Goal: Navigation & Orientation: Find specific page/section

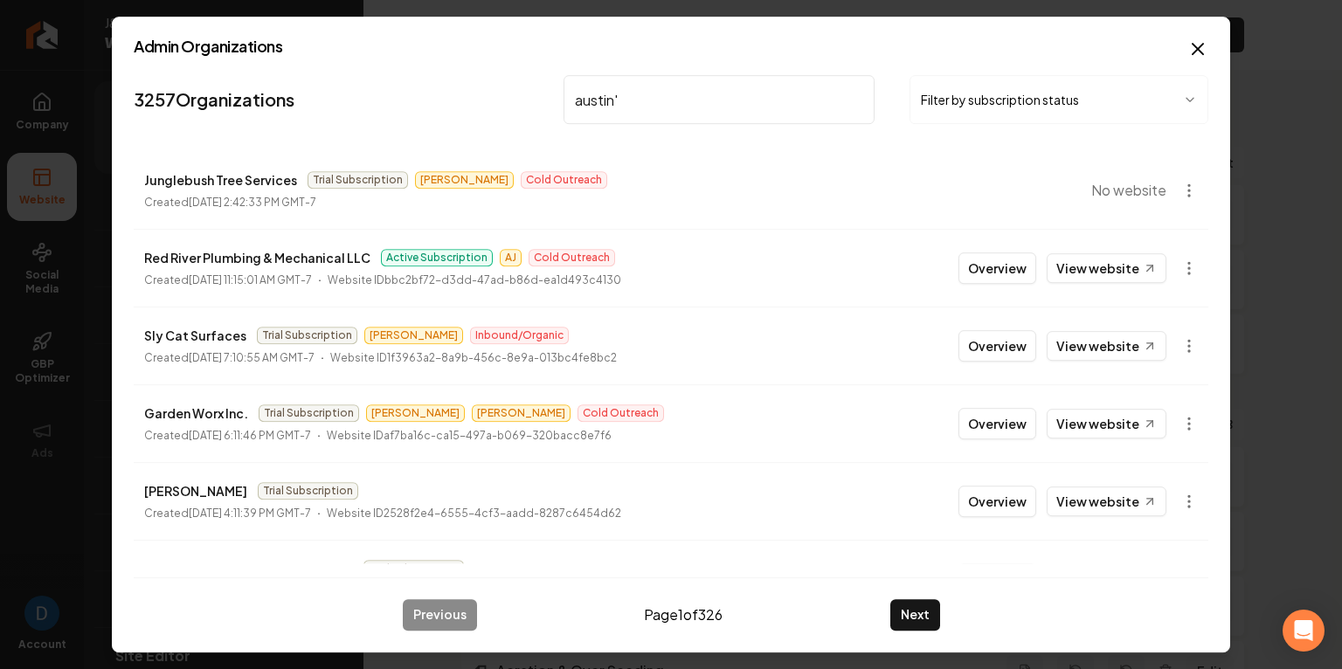
type input "austin's"
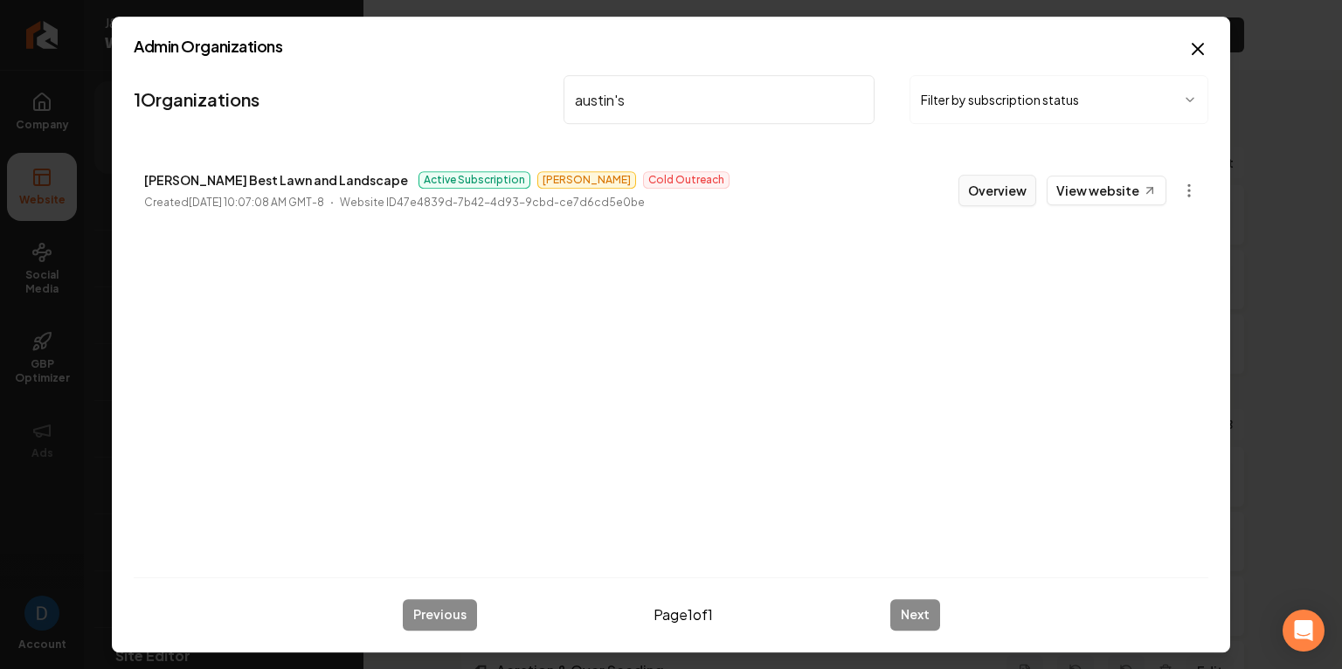
click at [1030, 200] on button "Overview" at bounding box center [997, 190] width 78 height 31
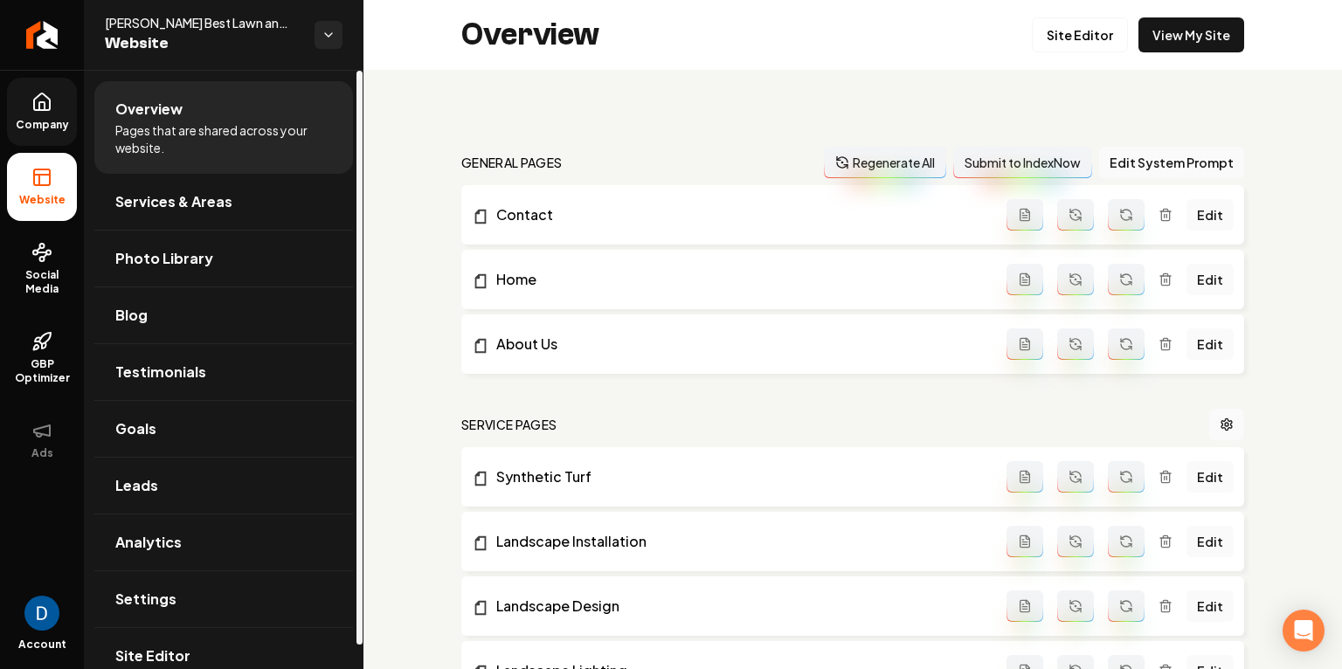
click at [24, 105] on link "Company" at bounding box center [42, 112] width 70 height 68
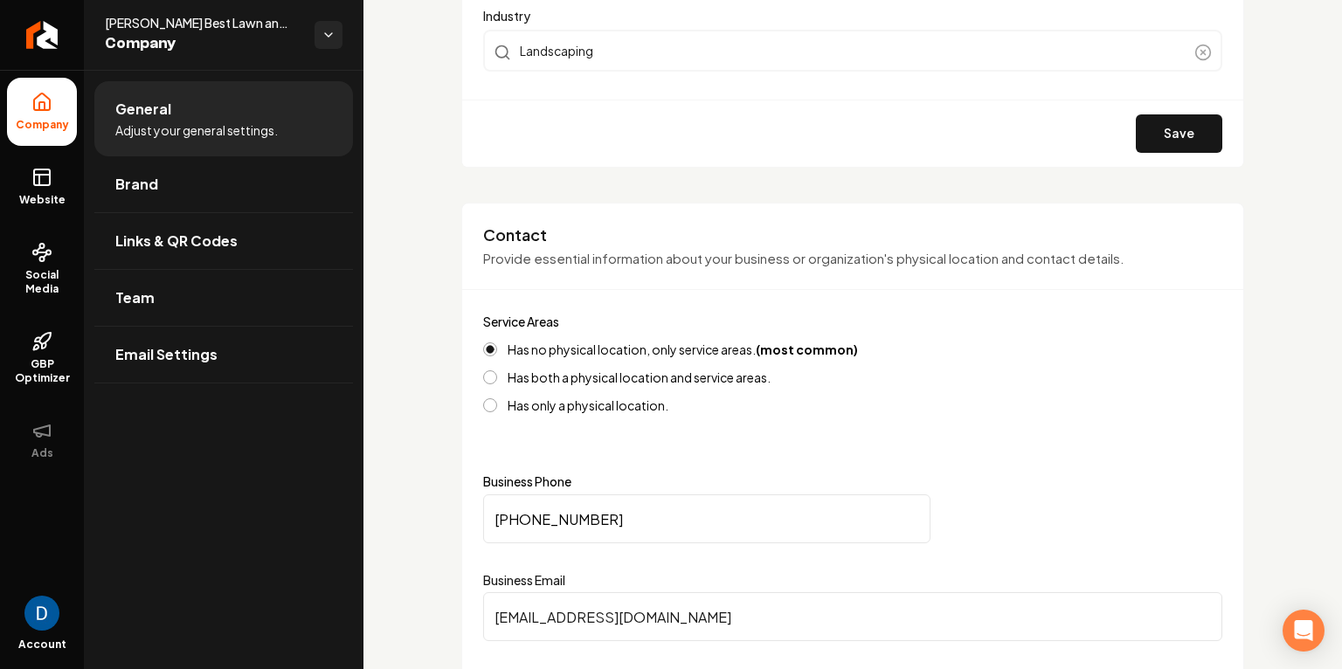
scroll to position [594, 0]
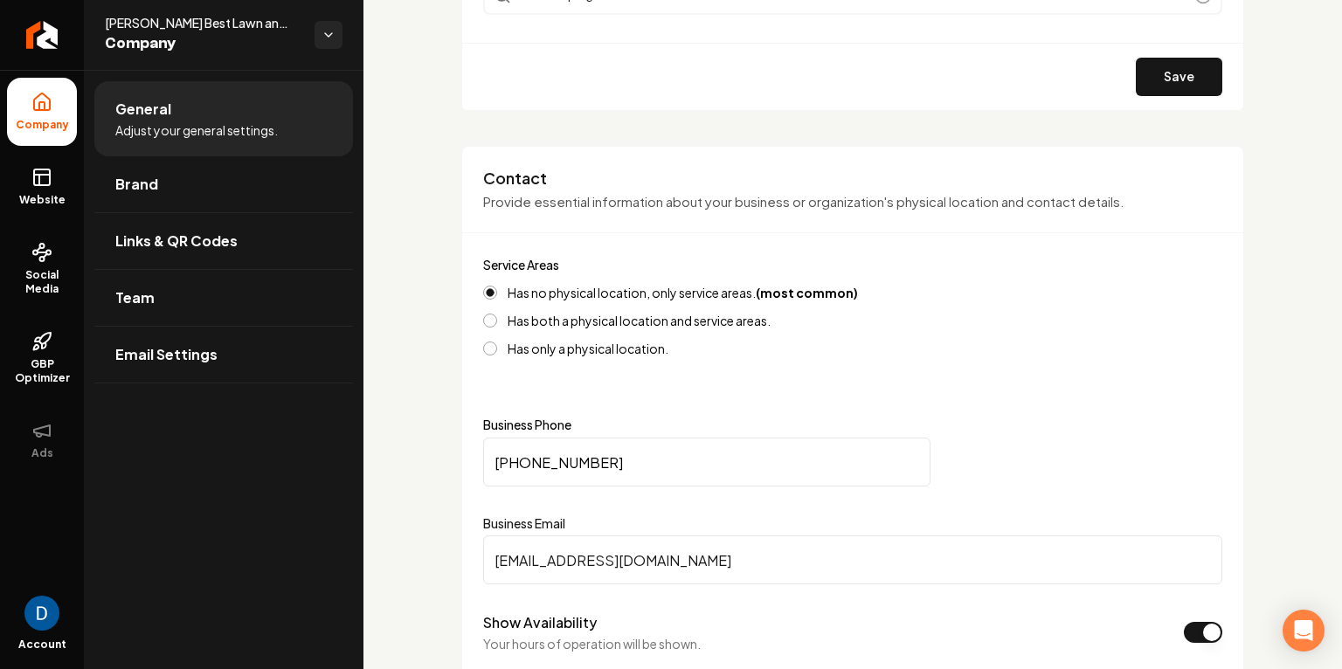
click at [80, 170] on ul "Company Website Social Media GBP Optimizer Ads" at bounding box center [42, 275] width 84 height 411
drag, startPoint x: 60, startPoint y: 199, endPoint x: 79, endPoint y: 202, distance: 18.5
click at [60, 199] on span "Website" at bounding box center [42, 200] width 60 height 14
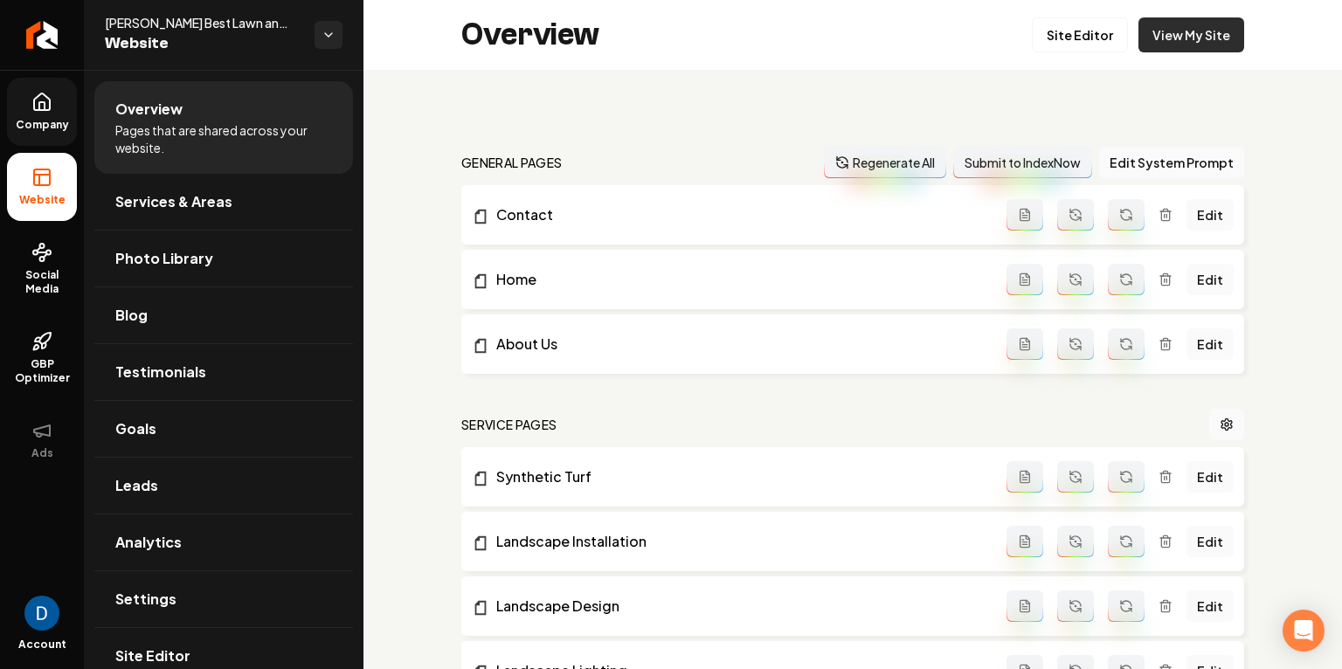
click at [1212, 39] on link "View My Site" at bounding box center [1191, 34] width 106 height 35
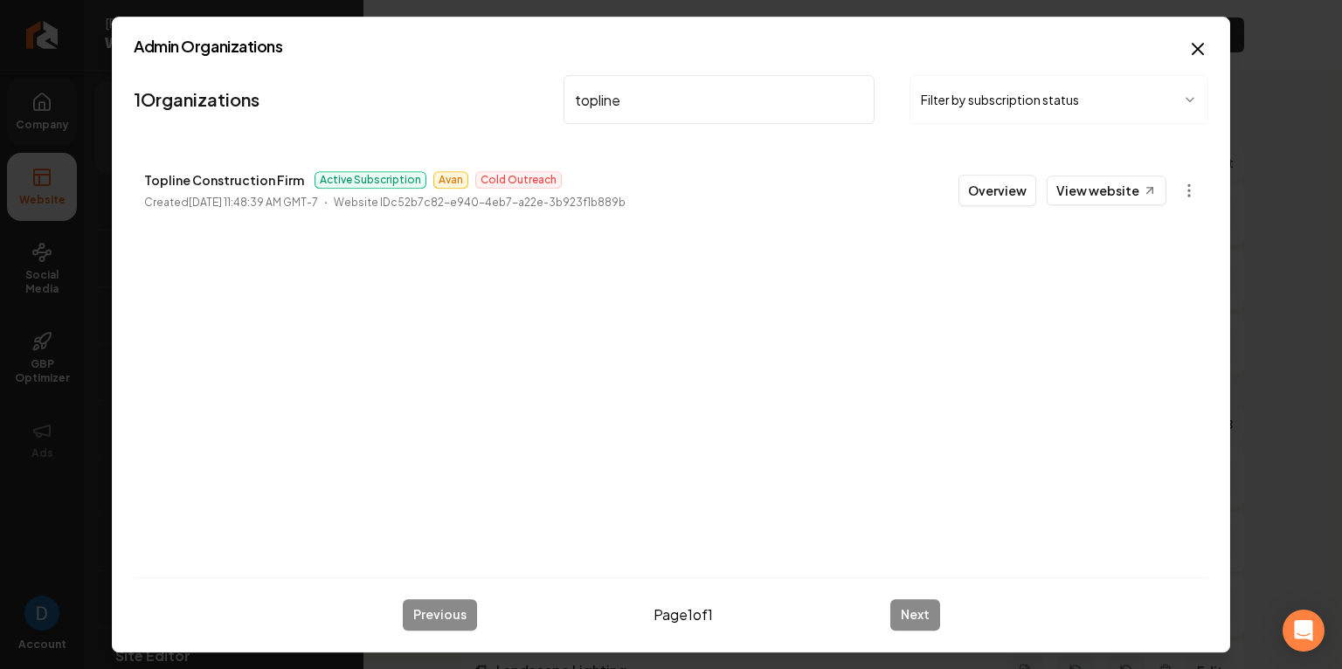
type input "topline"
click at [260, 184] on p "Topline Construction Firm" at bounding box center [224, 179] width 160 height 21
copy p "Topline Construction Firm"
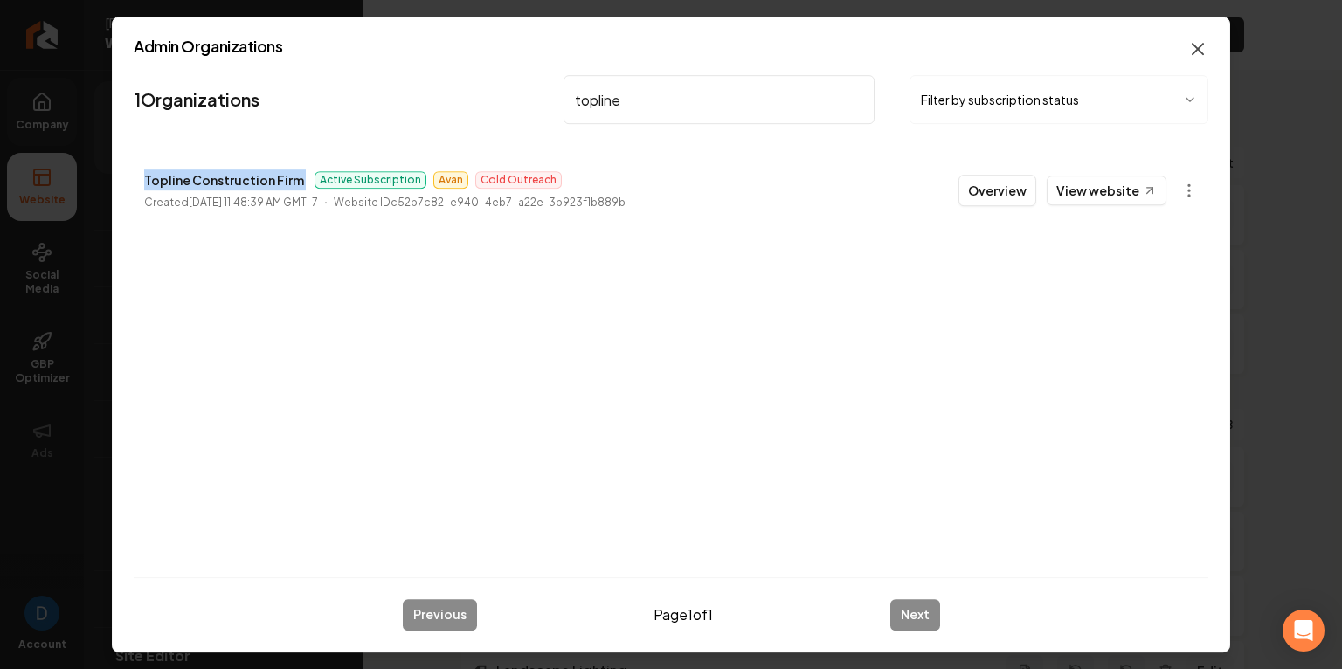
click at [1198, 54] on icon "button" at bounding box center [1197, 48] width 21 height 21
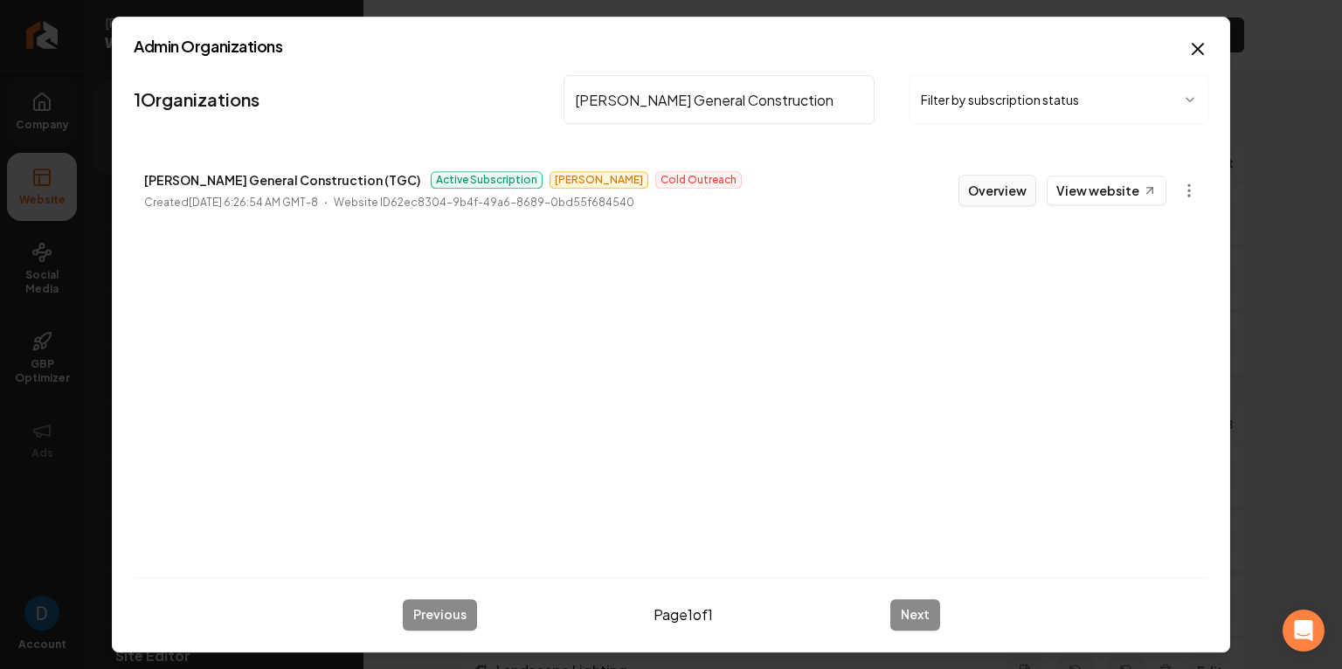
type input "[PERSON_NAME] General Construction"
click at [1005, 187] on button "Overview" at bounding box center [997, 190] width 78 height 31
click at [1108, 176] on link "View website" at bounding box center [1106, 191] width 120 height 30
click at [720, 86] on input "[PERSON_NAME] General Construction" at bounding box center [718, 99] width 311 height 49
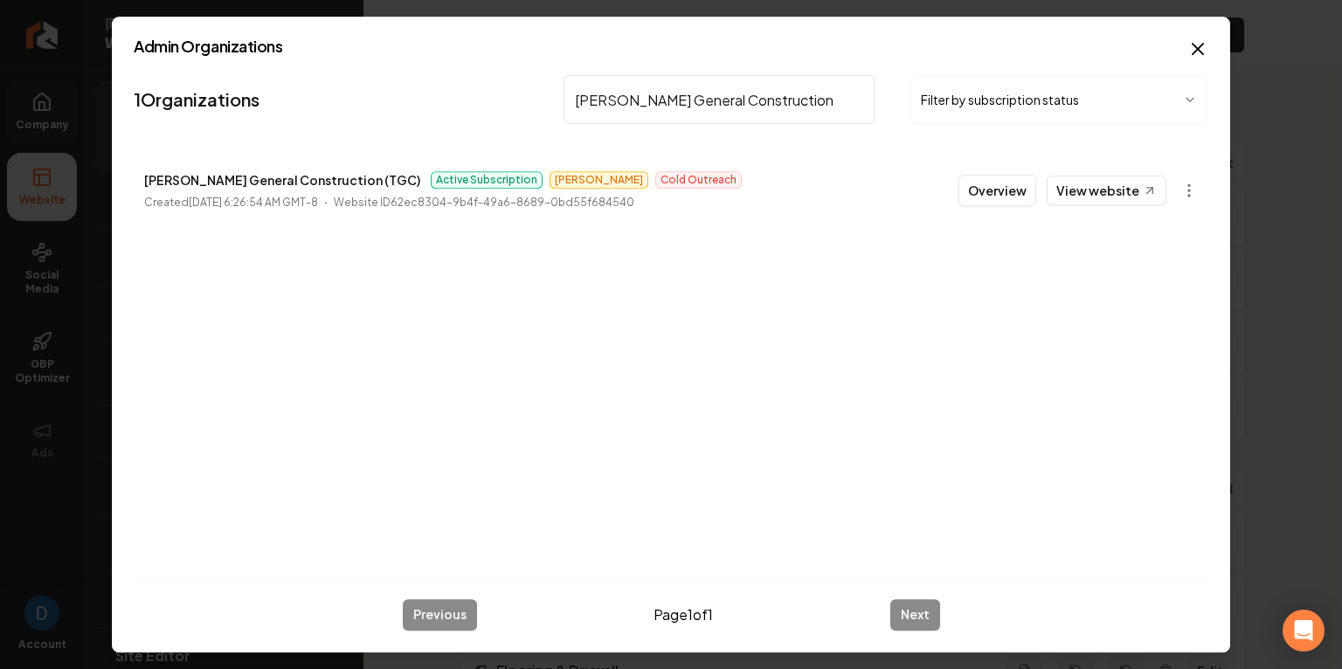
click at [720, 86] on input "[PERSON_NAME] General Construction" at bounding box center [718, 99] width 311 height 49
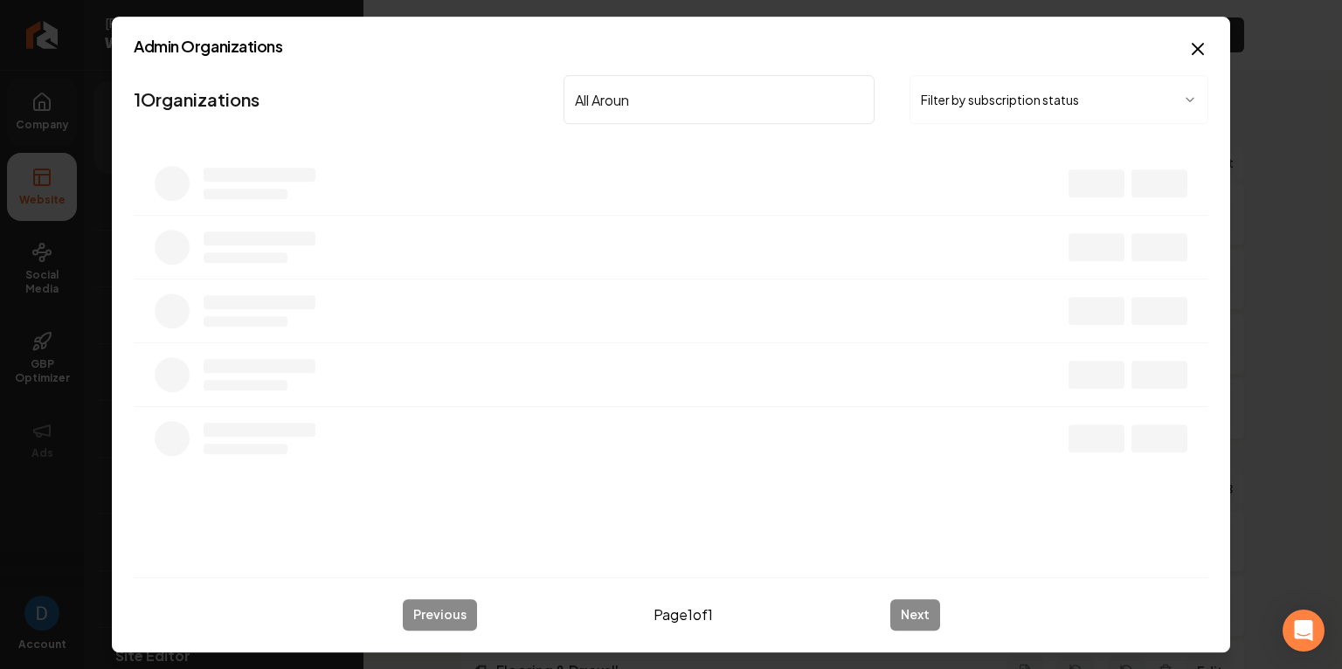
type input "All Around"
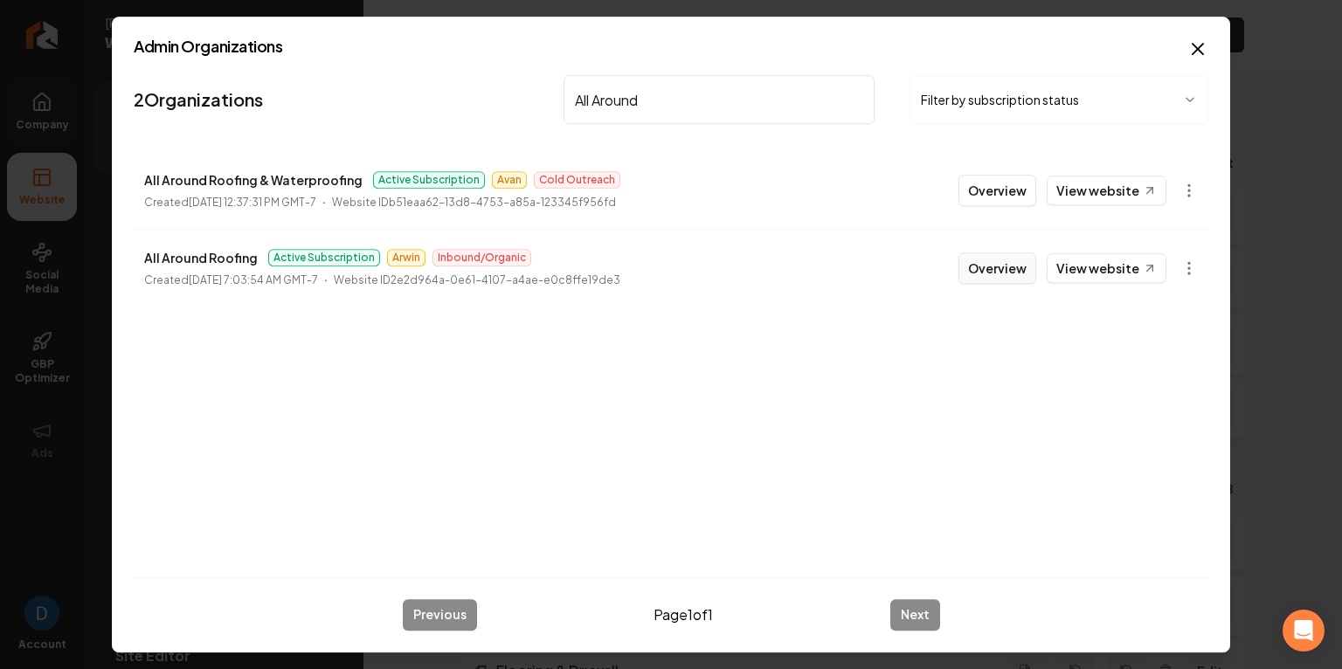
click at [975, 267] on button "Overview" at bounding box center [997, 267] width 78 height 31
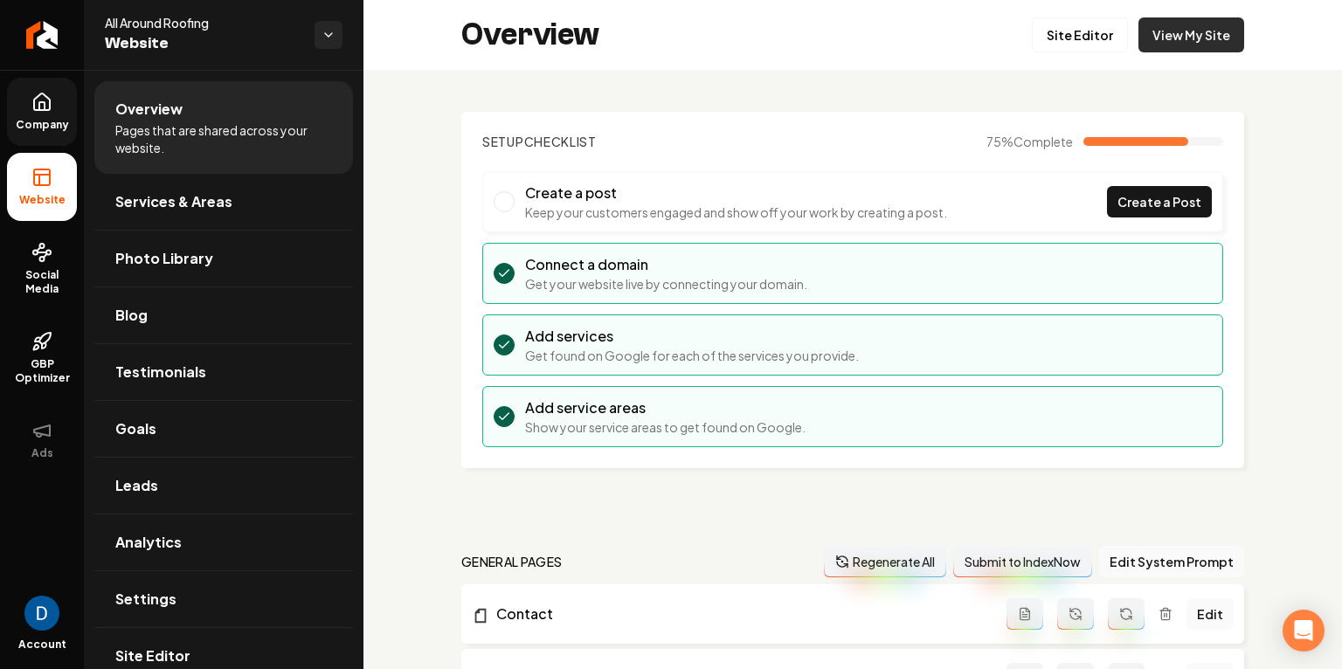
click at [1234, 42] on link "View My Site" at bounding box center [1191, 34] width 106 height 35
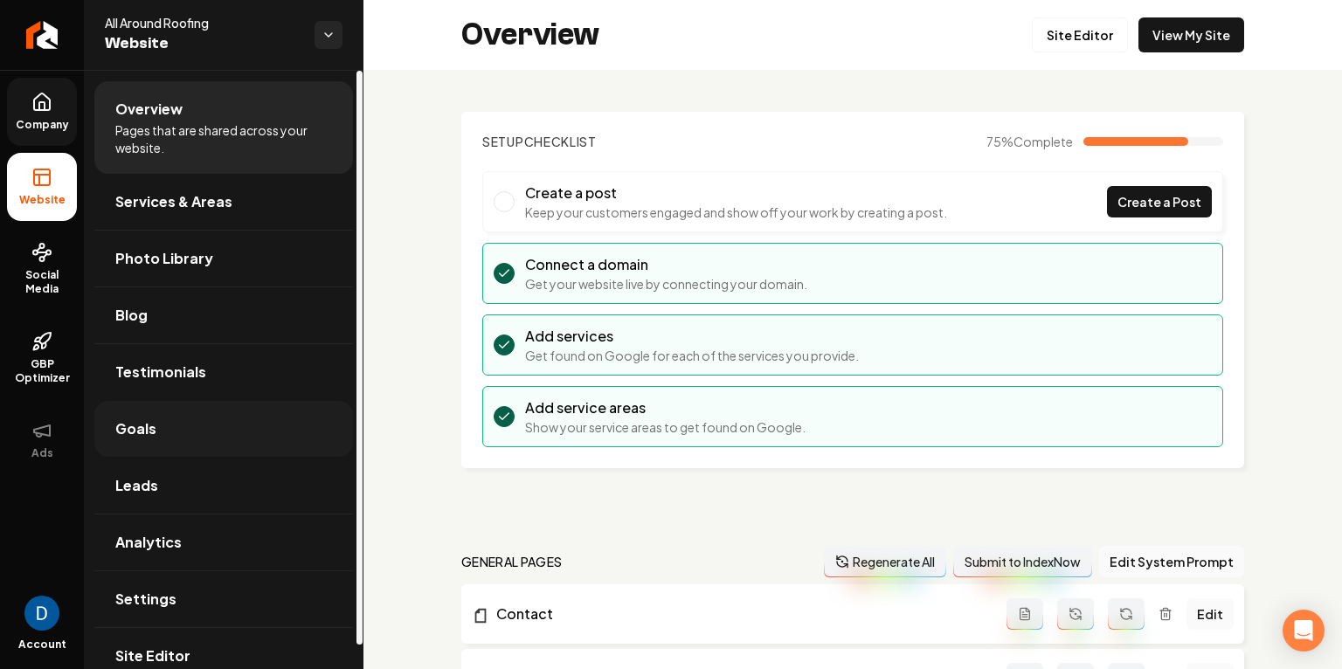
click at [155, 451] on link "Goals" at bounding box center [223, 429] width 259 height 56
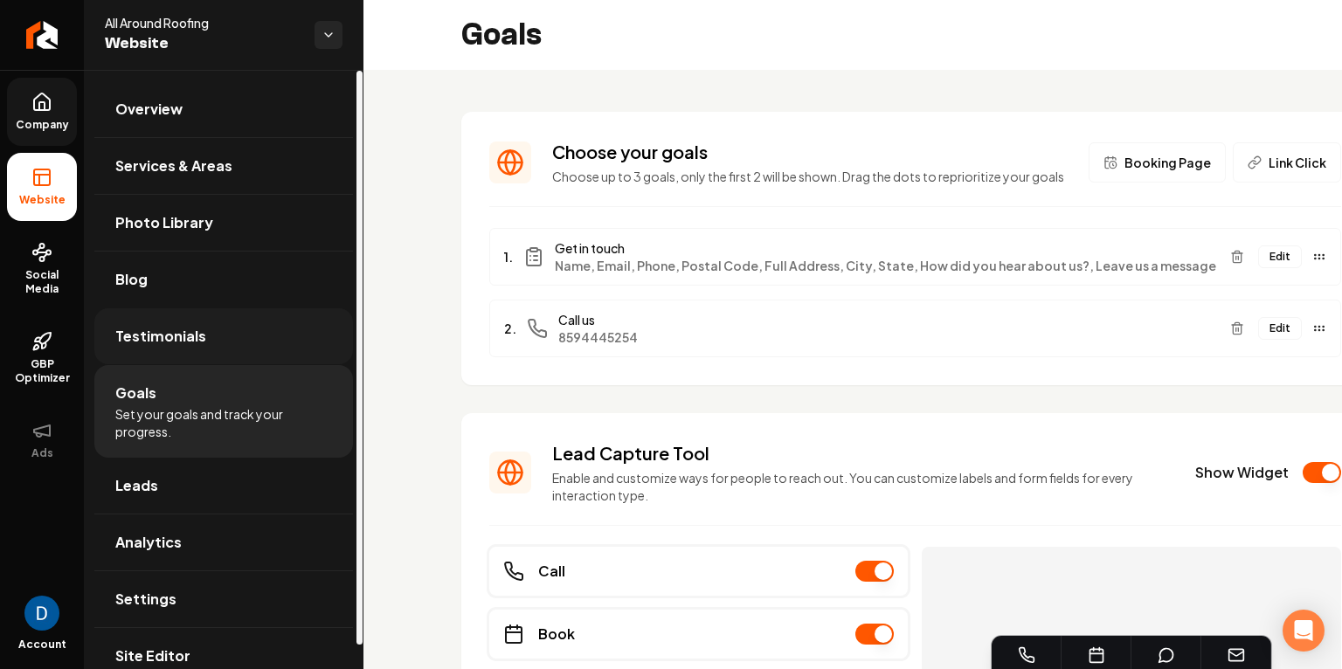
click at [144, 351] on link "Testimonials" at bounding box center [223, 336] width 259 height 56
click at [193, 482] on link "Leads" at bounding box center [223, 486] width 259 height 56
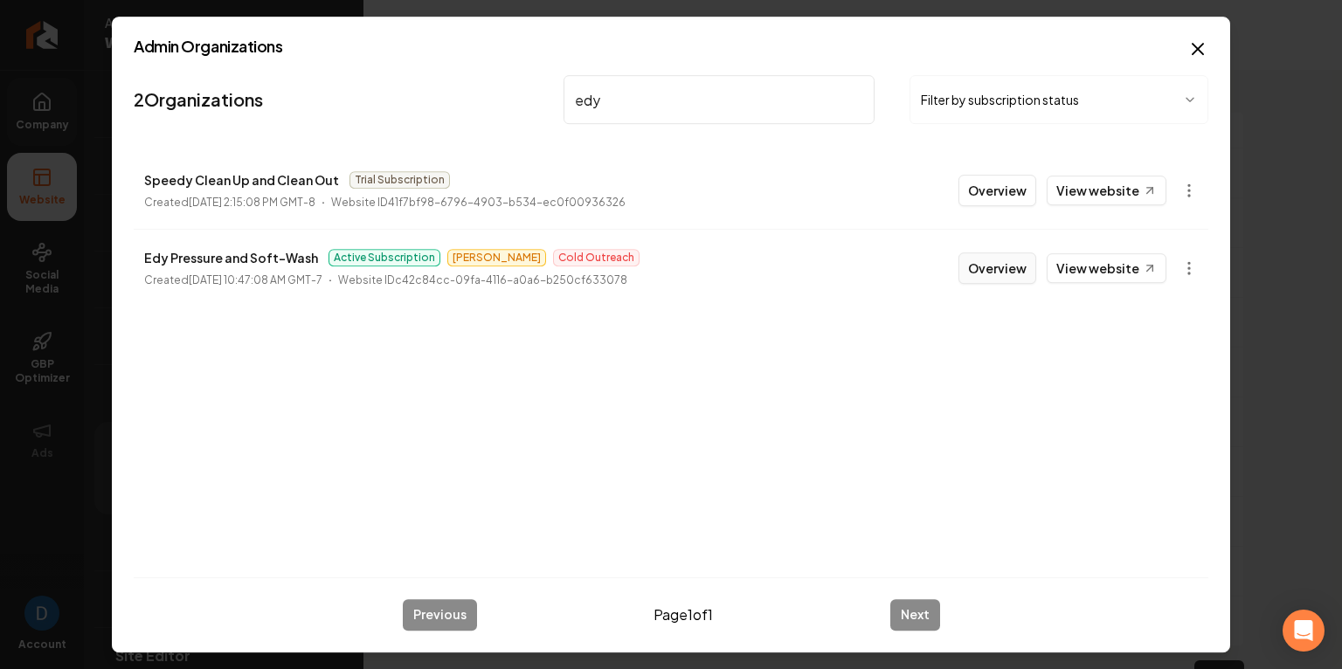
type input "edy"
click at [964, 273] on button "Overview" at bounding box center [997, 267] width 78 height 31
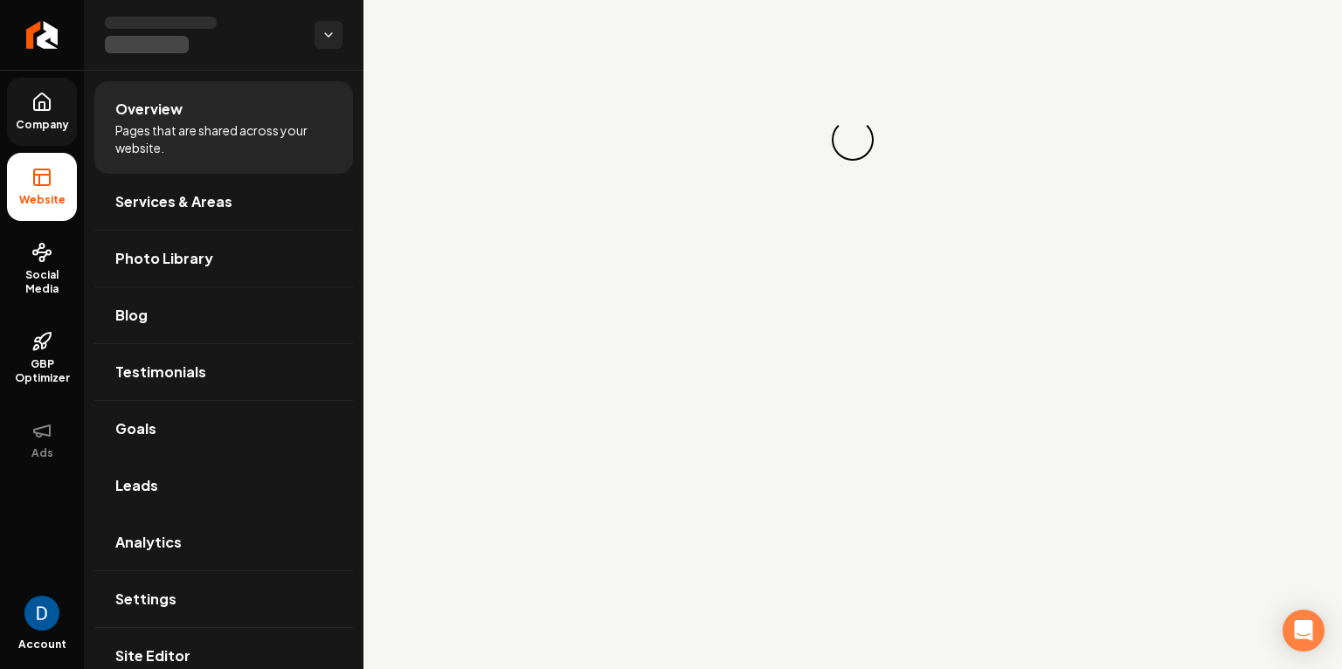
click at [988, 268] on div "Loading... Loading..." at bounding box center [852, 140] width 978 height 280
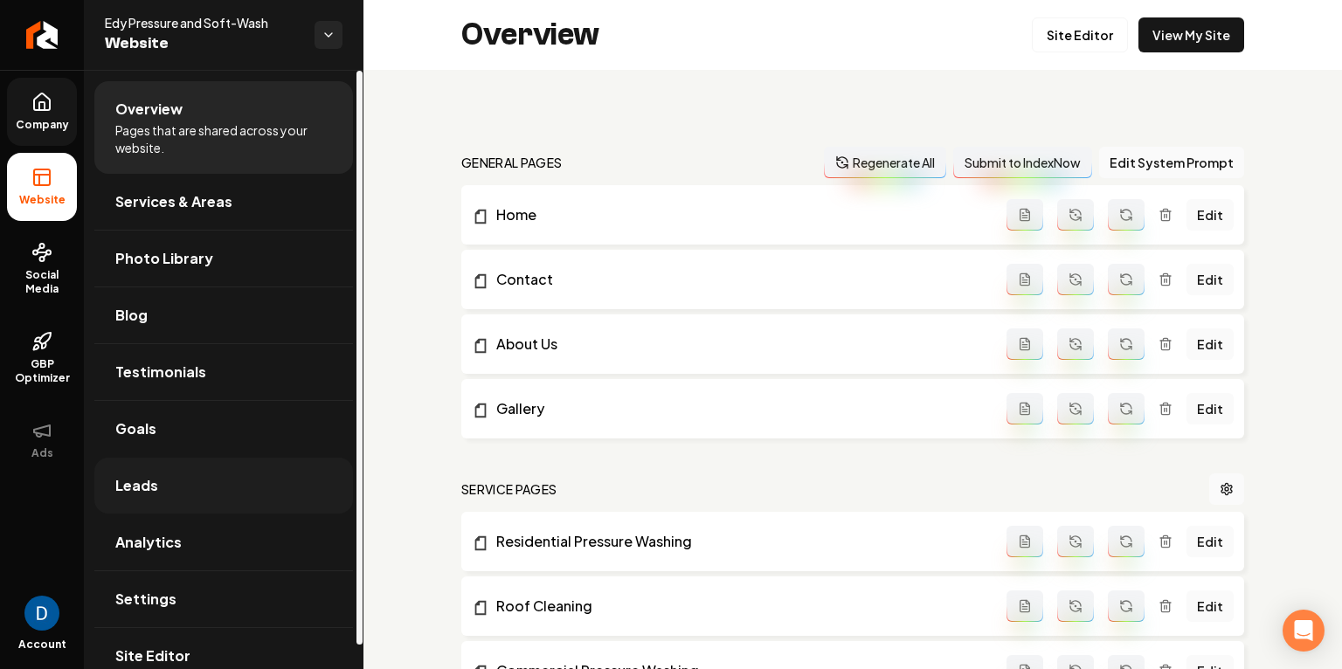
click at [204, 475] on link "Leads" at bounding box center [223, 486] width 259 height 56
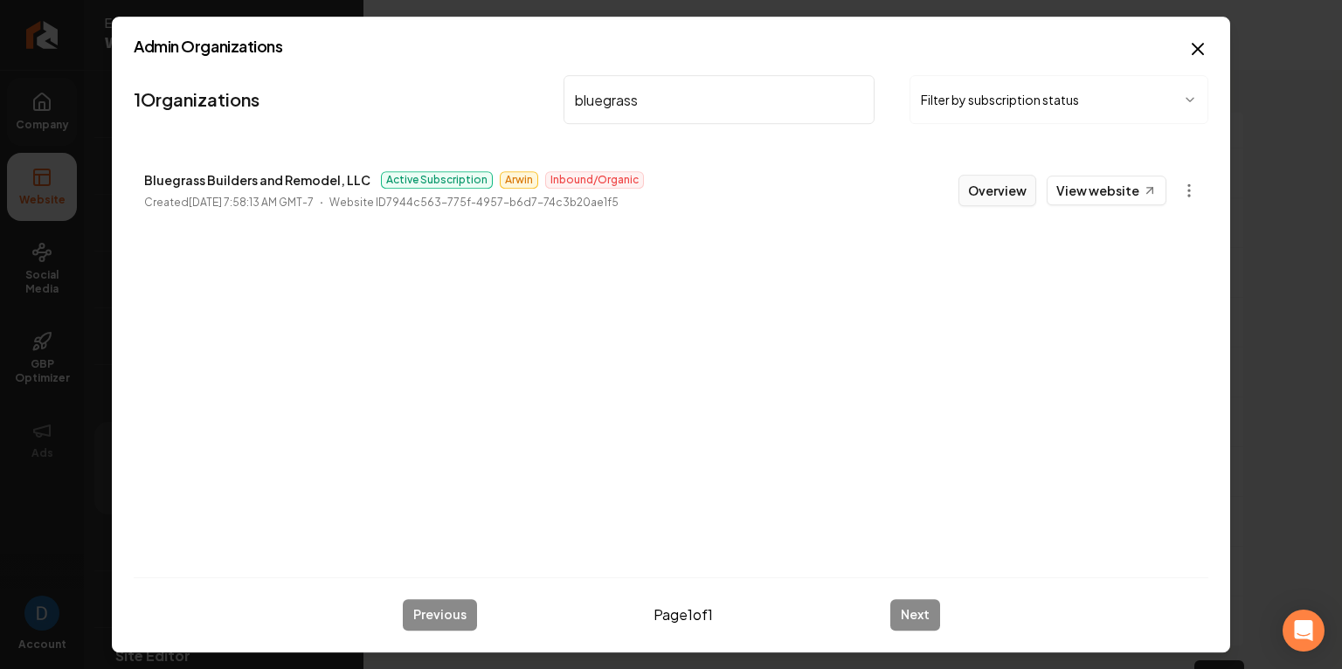
type input "bluegrass"
click at [985, 187] on button "Overview" at bounding box center [997, 190] width 78 height 31
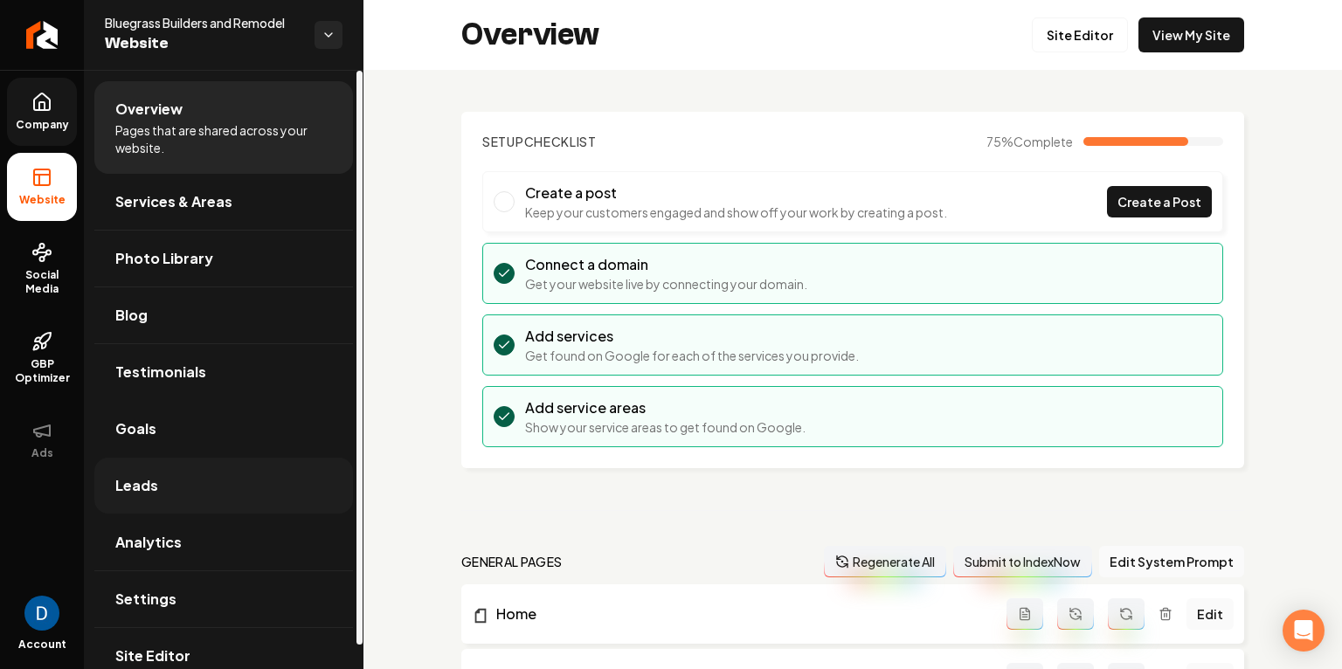
click at [183, 469] on link "Leads" at bounding box center [223, 486] width 259 height 56
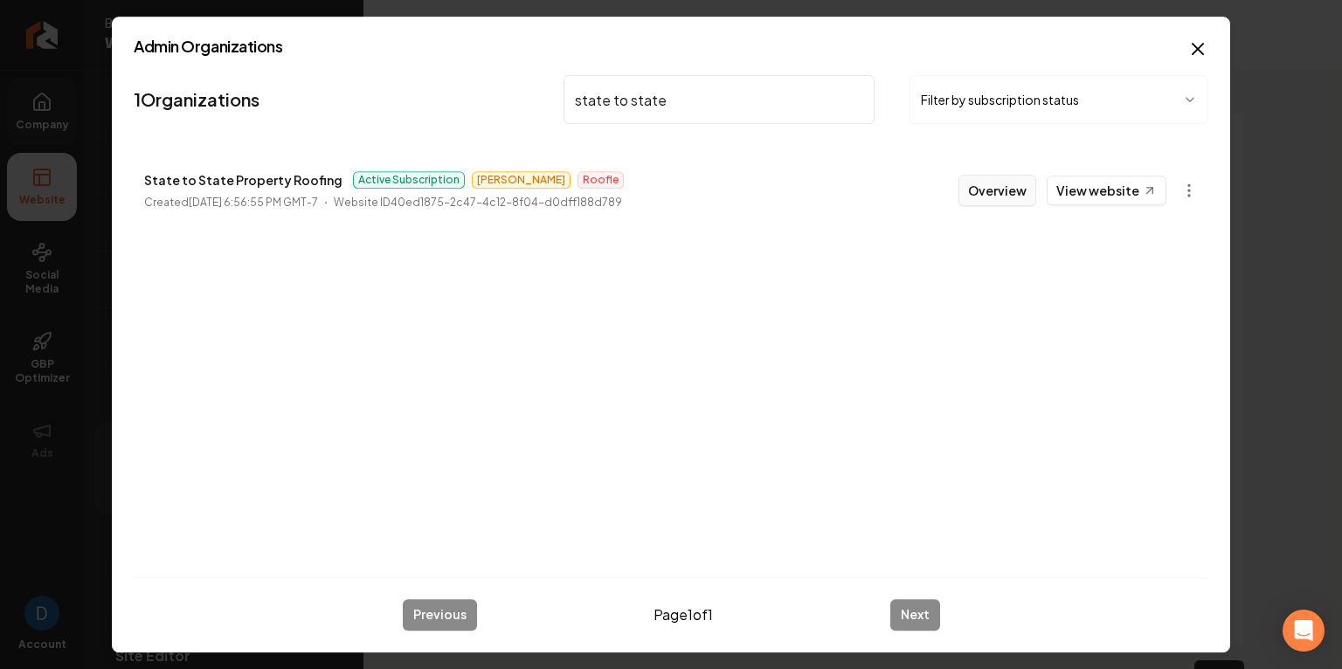
type input "state to state"
click at [1015, 203] on button "Overview" at bounding box center [997, 190] width 78 height 31
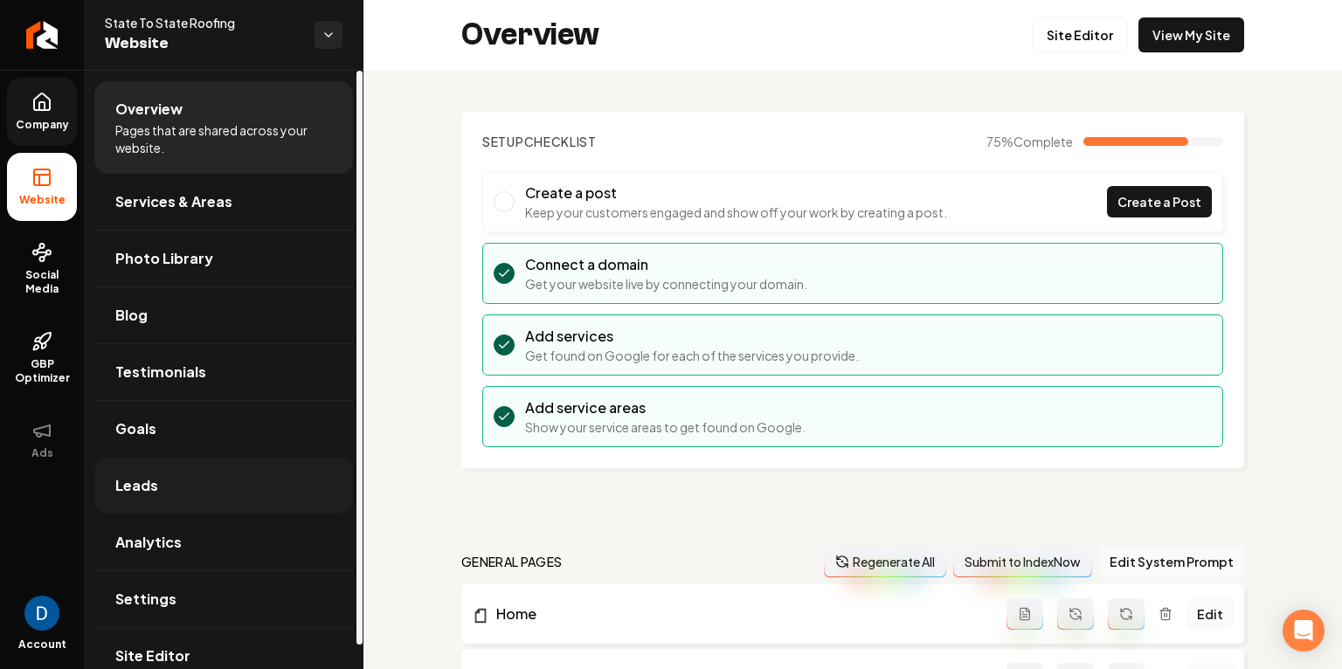
click at [240, 480] on link "Leads" at bounding box center [223, 486] width 259 height 56
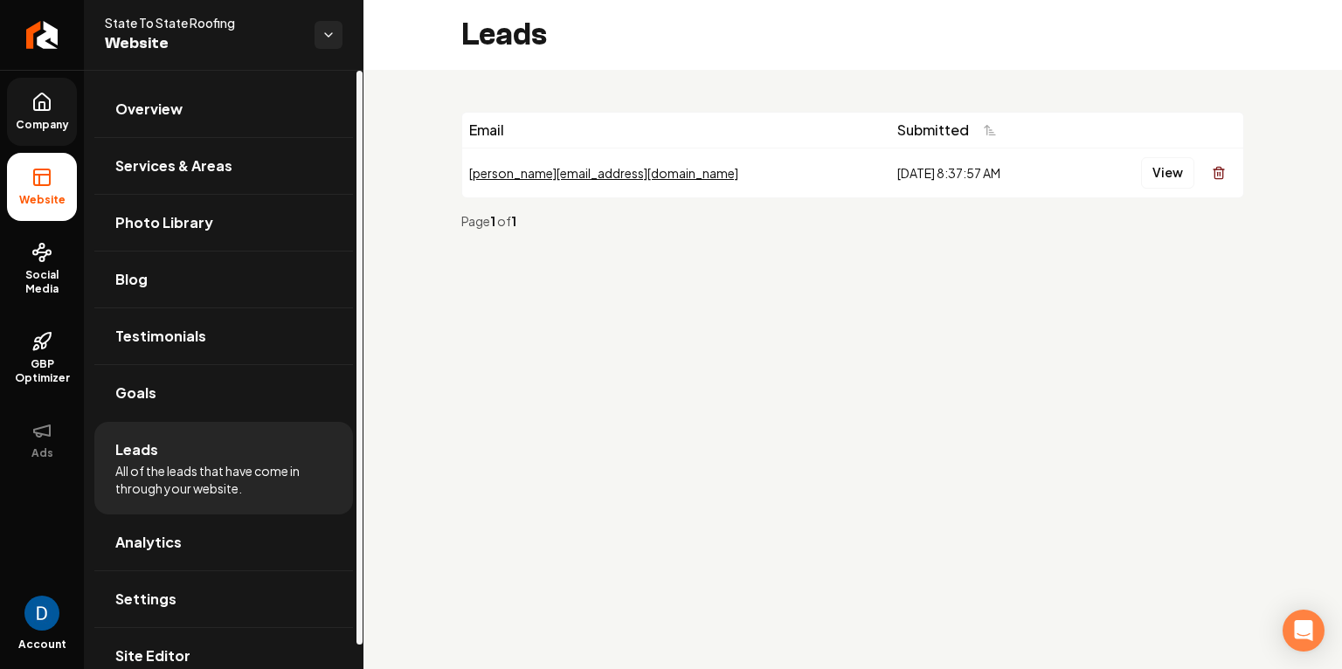
click at [171, 24] on span "State To State Roofing" at bounding box center [203, 22] width 196 height 17
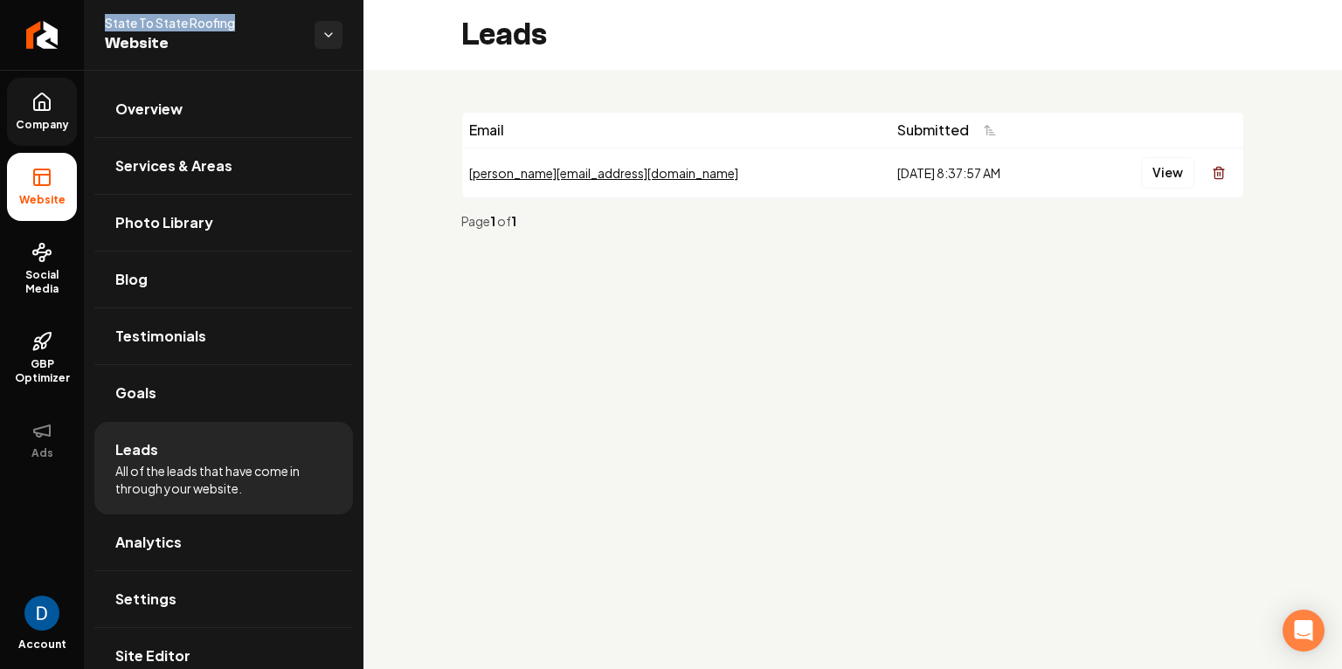
copy span "State To State Roofing"
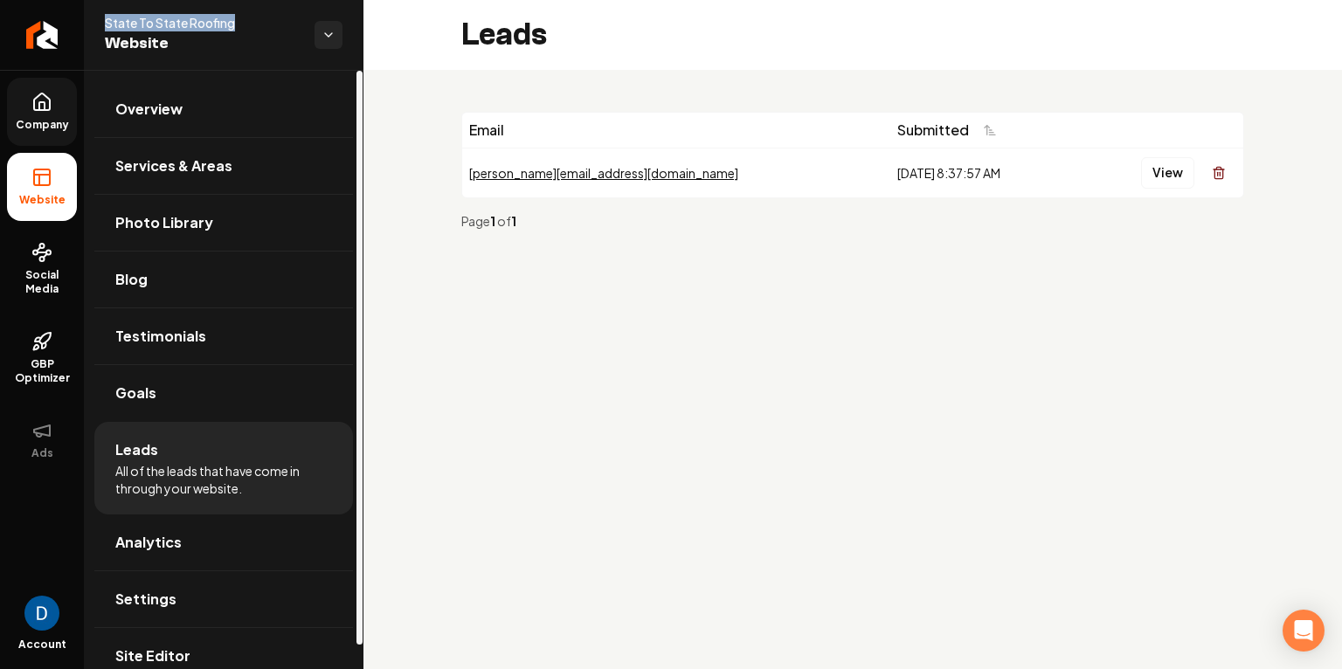
click at [17, 112] on link "Company" at bounding box center [42, 112] width 70 height 68
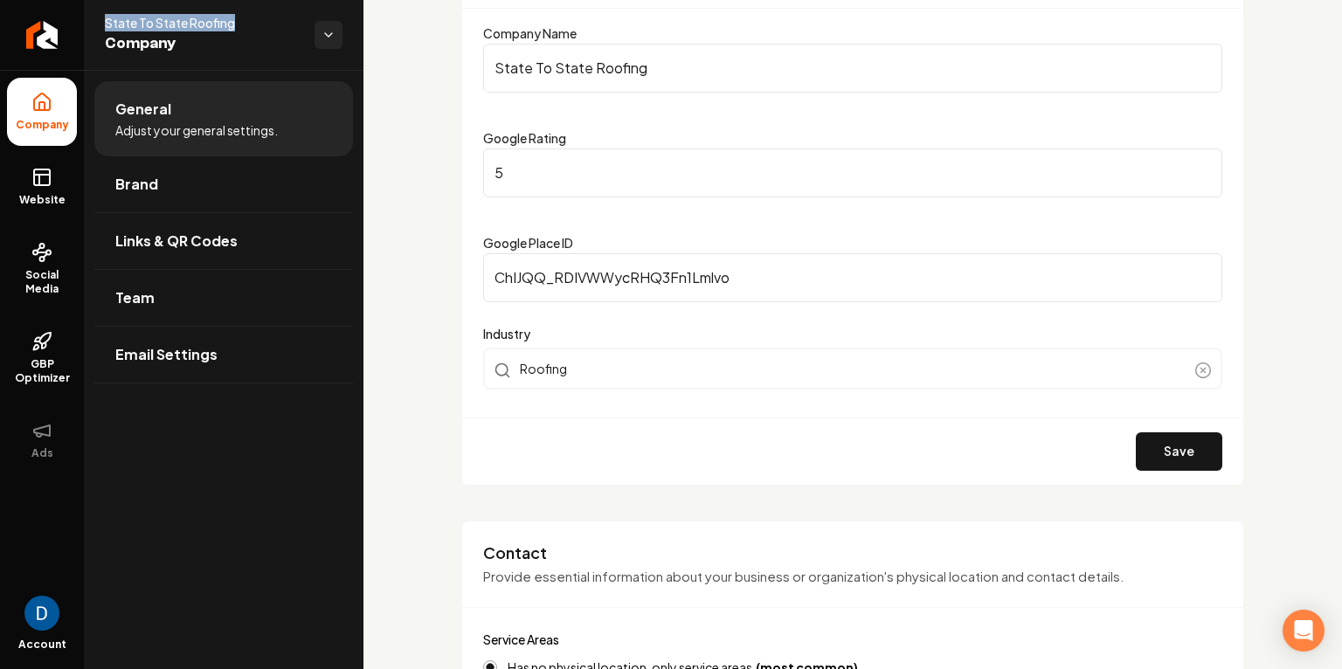
scroll to position [393, 0]
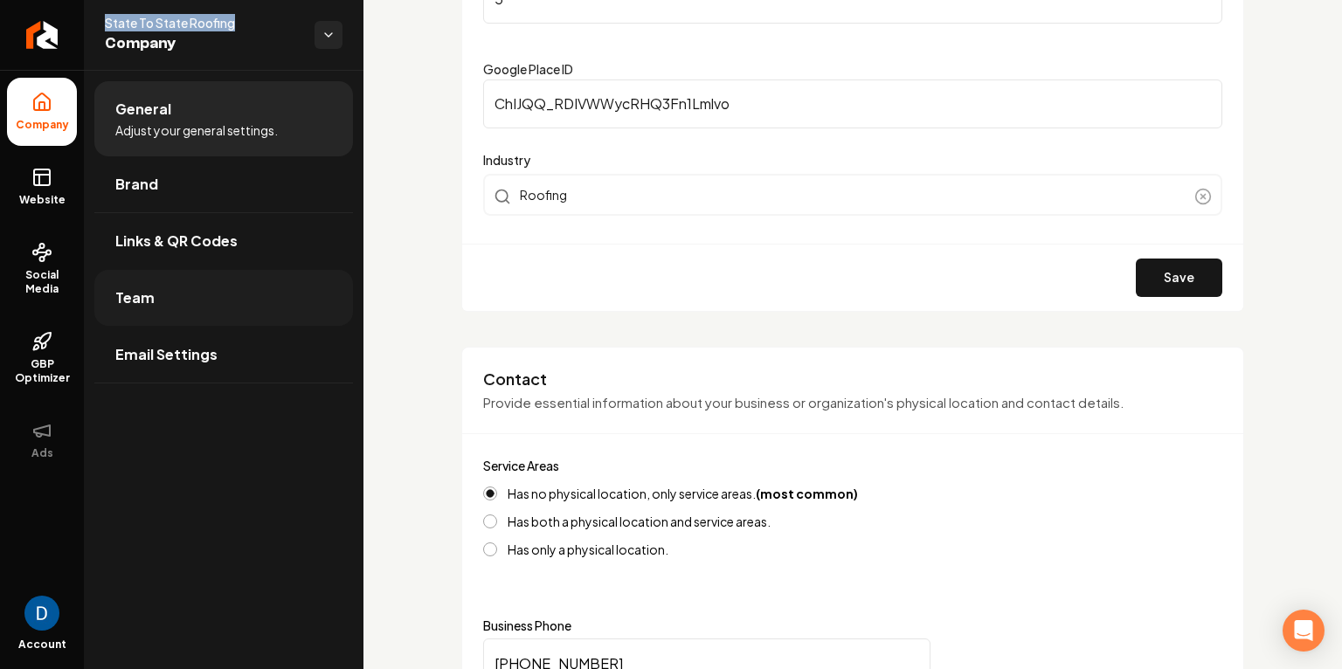
click at [235, 304] on link "Team" at bounding box center [223, 298] width 259 height 56
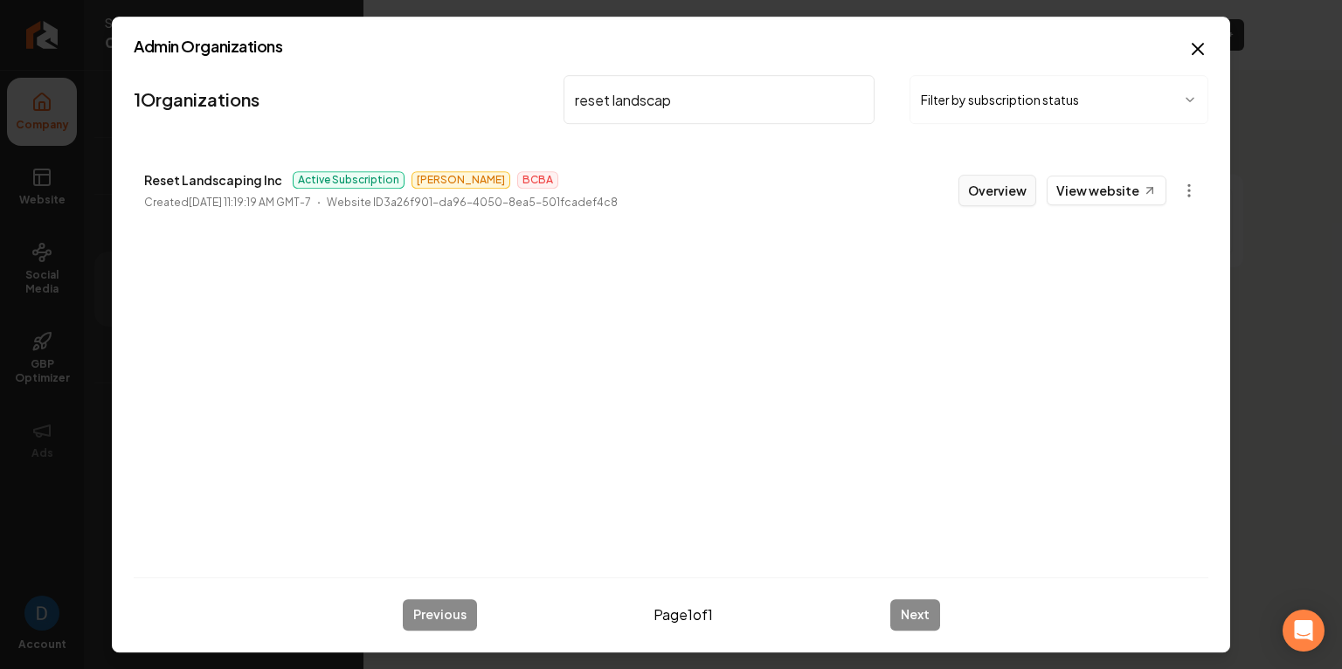
type input "reset landscap"
click at [1004, 194] on button "Overview" at bounding box center [997, 190] width 78 height 31
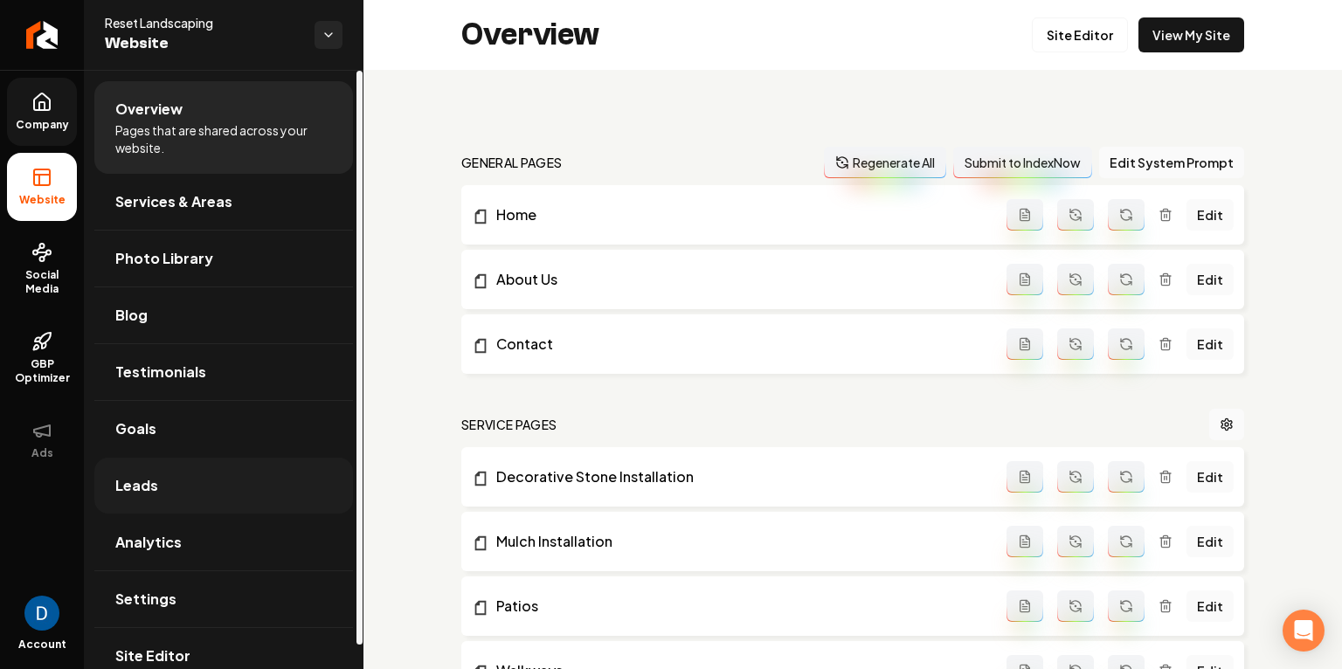
click at [162, 466] on link "Leads" at bounding box center [223, 486] width 259 height 56
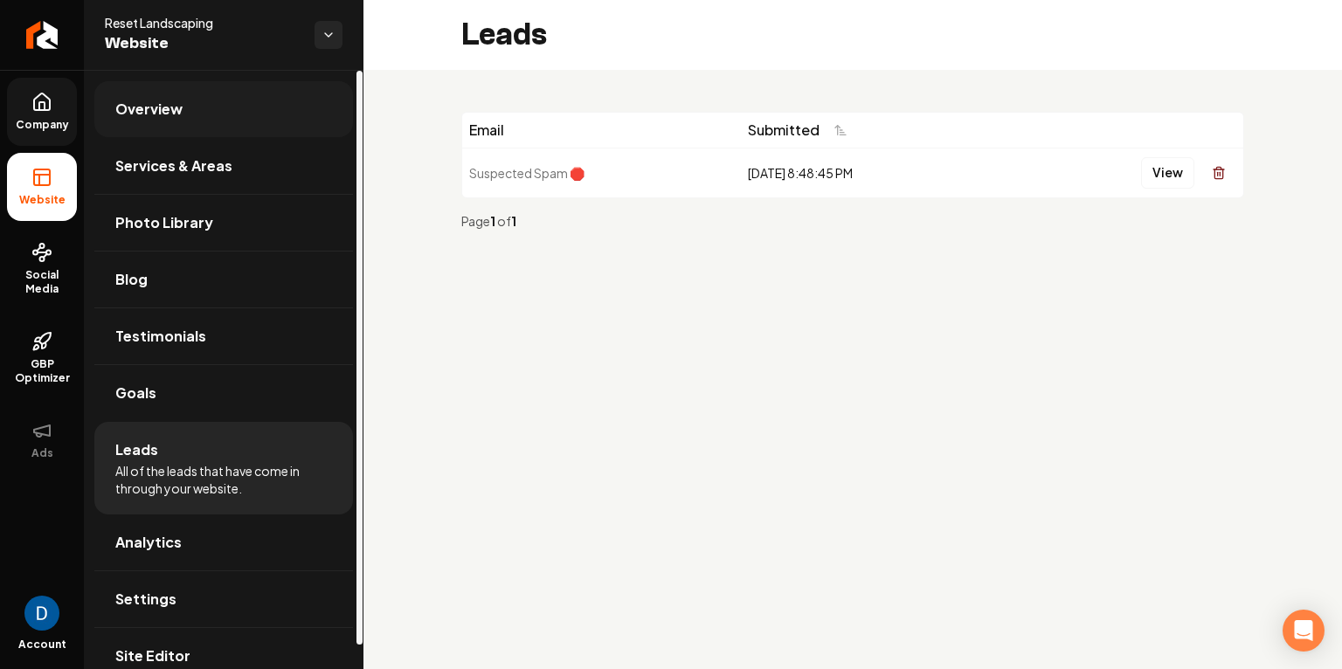
click at [228, 115] on link "Overview" at bounding box center [223, 109] width 259 height 56
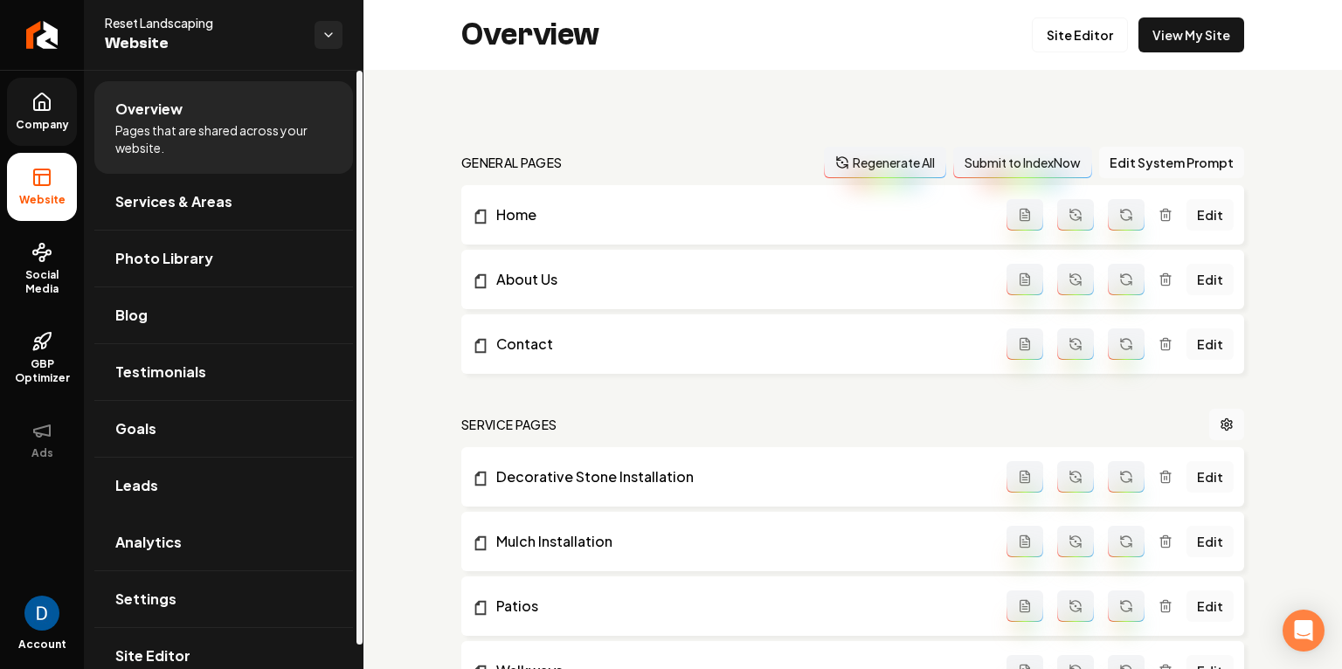
click at [44, 105] on icon at bounding box center [41, 106] width 5 height 8
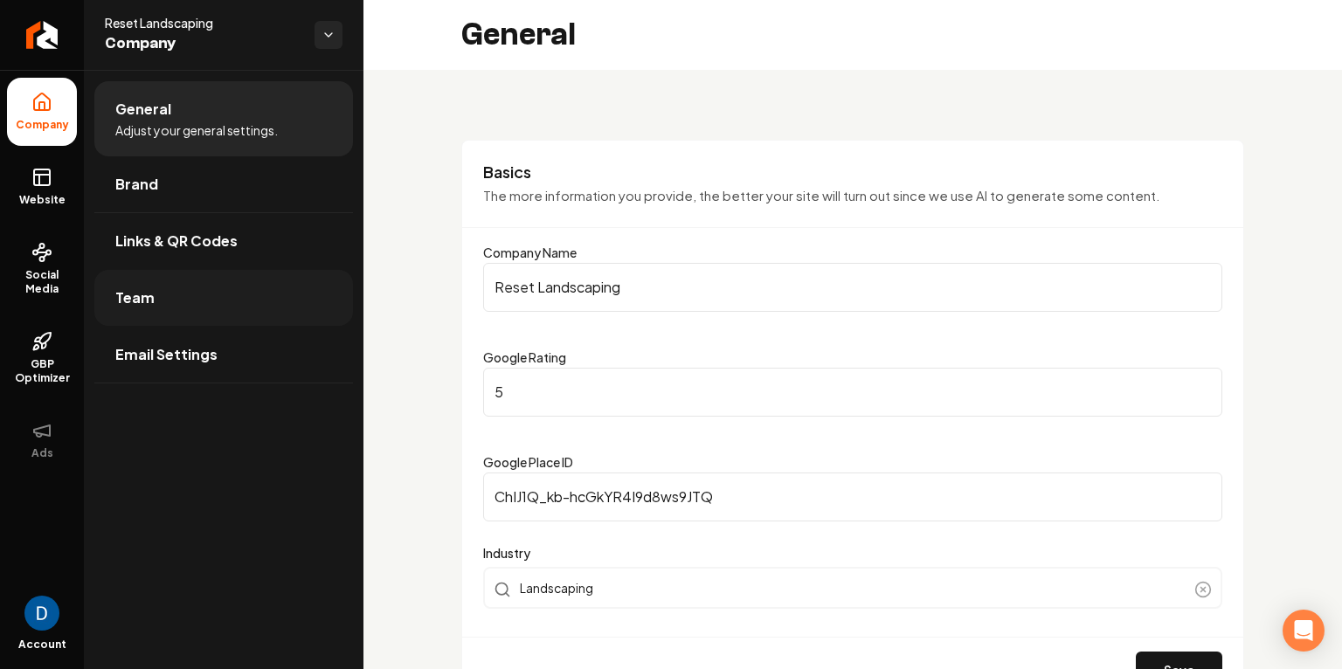
click at [215, 289] on link "Team" at bounding box center [223, 298] width 259 height 56
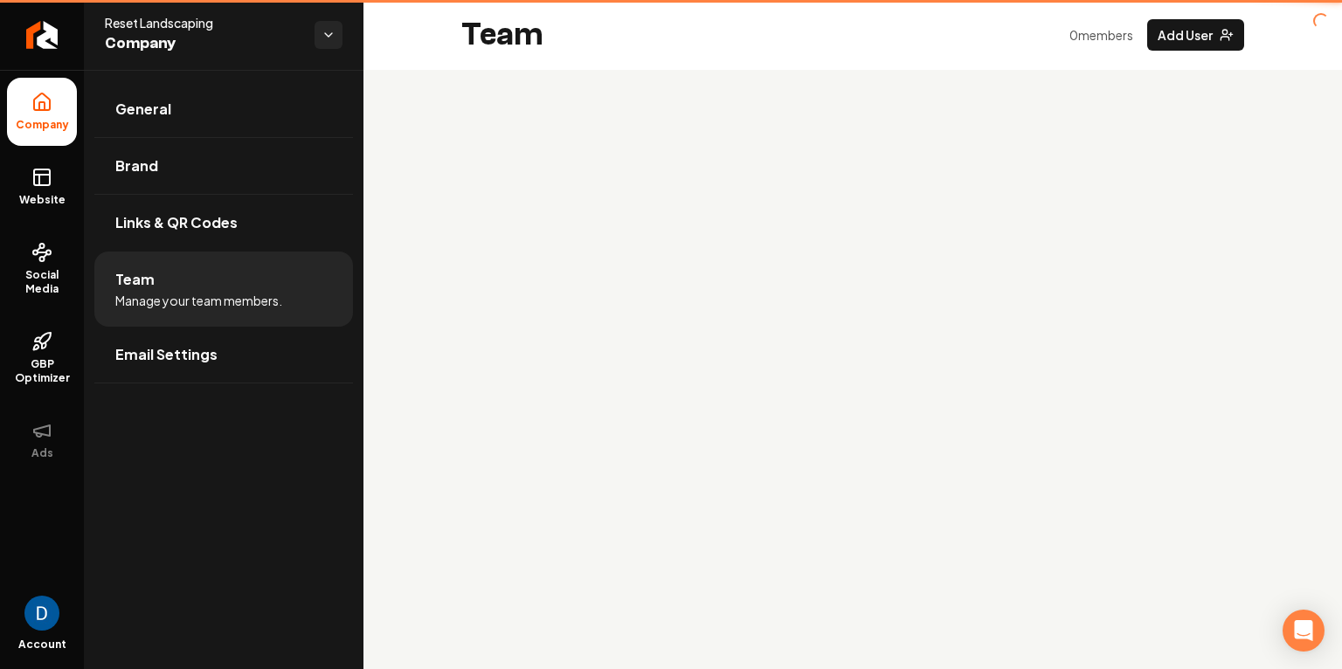
click at [215, 289] on li "Team Manage your team members." at bounding box center [223, 289] width 259 height 75
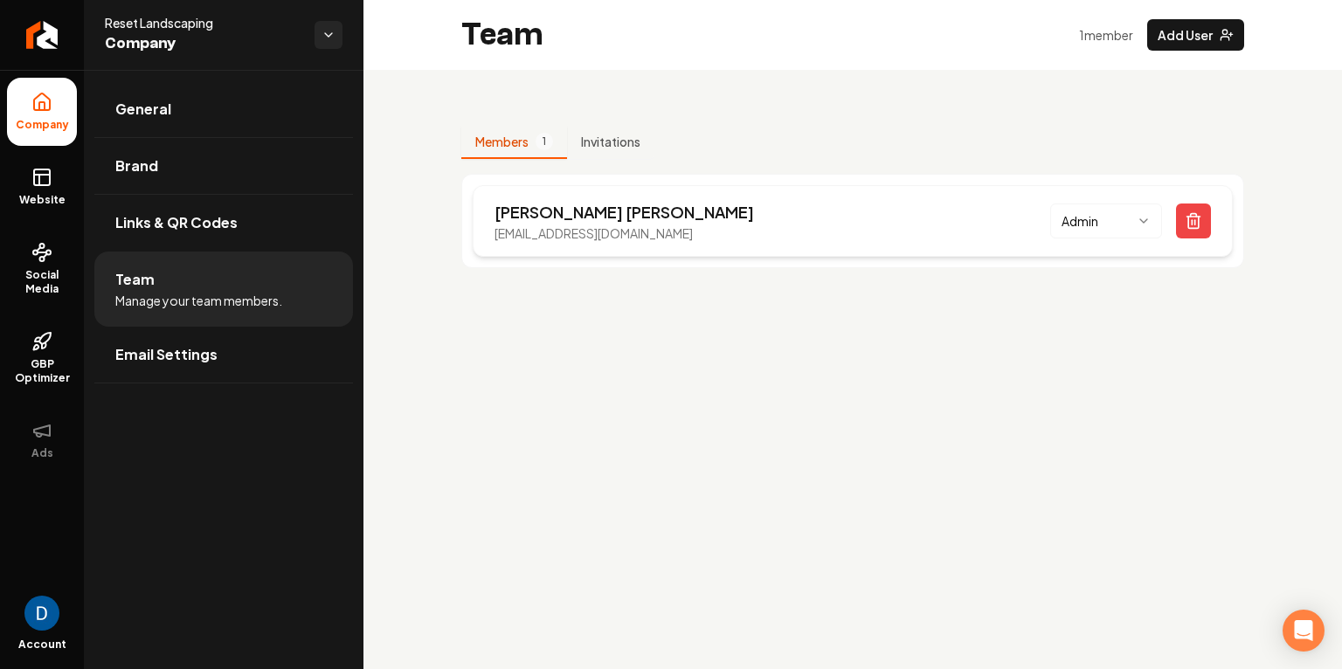
click at [511, 210] on p "[PERSON_NAME]" at bounding box center [623, 212] width 259 height 24
copy p "[PERSON_NAME]"
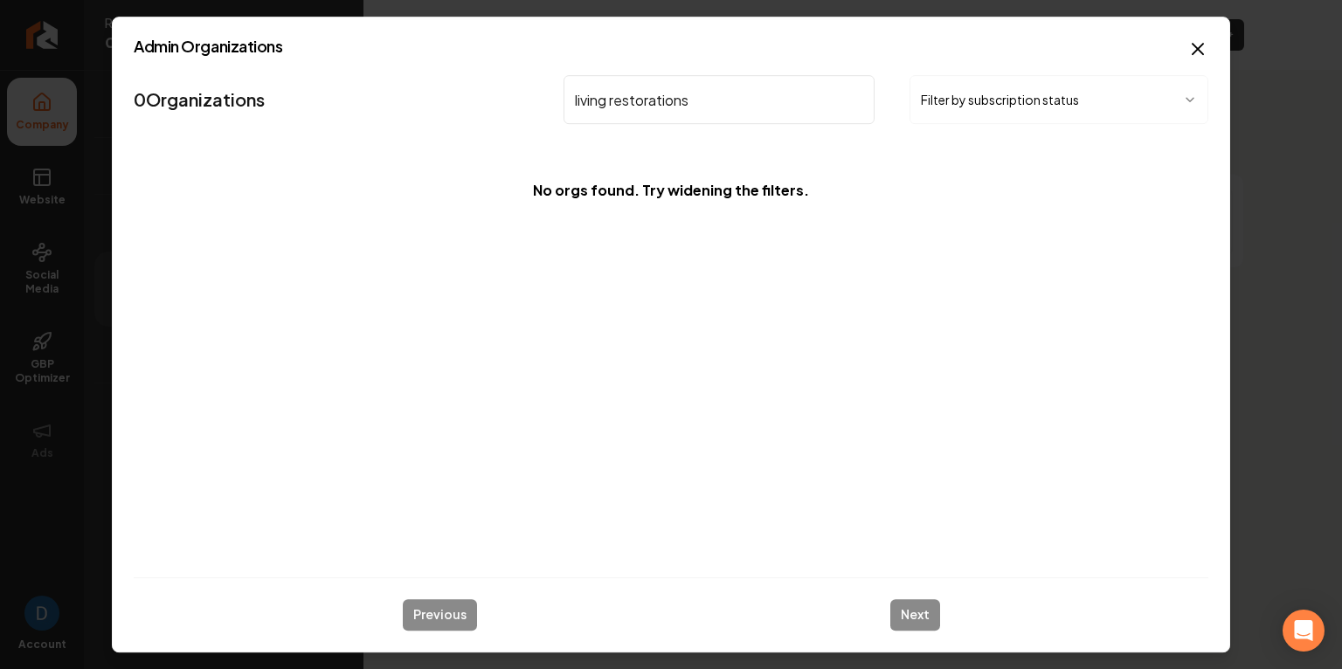
click at [677, 99] on input "living restorations" at bounding box center [718, 99] width 311 height 49
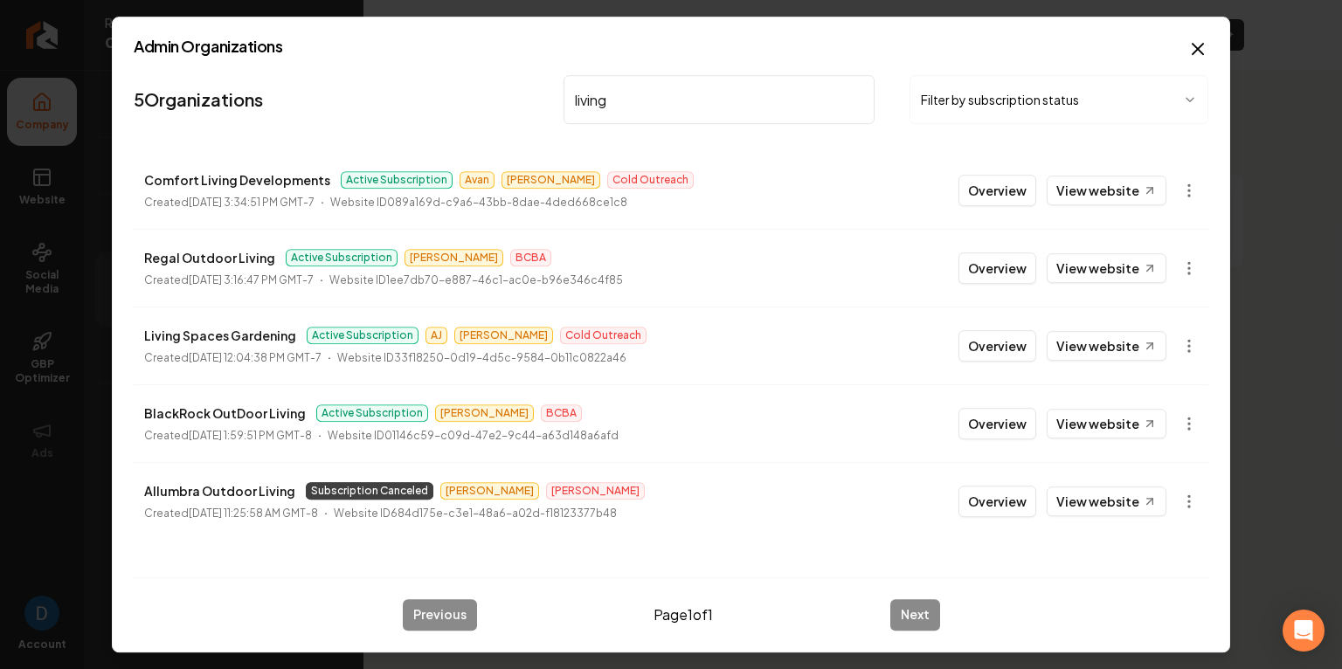
type input "living"
